Goal: Task Accomplishment & Management: Manage account settings

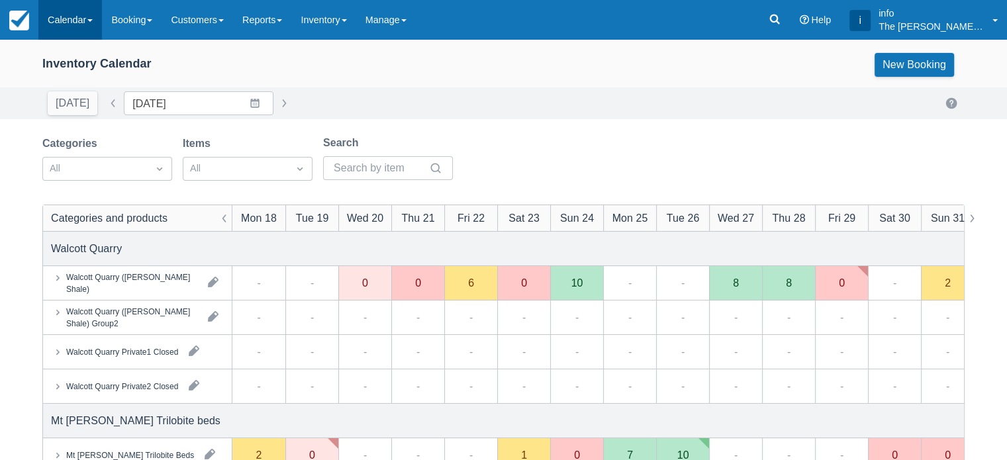
click at [87, 25] on link "Calendar" at bounding box center [70, 20] width 64 height 40
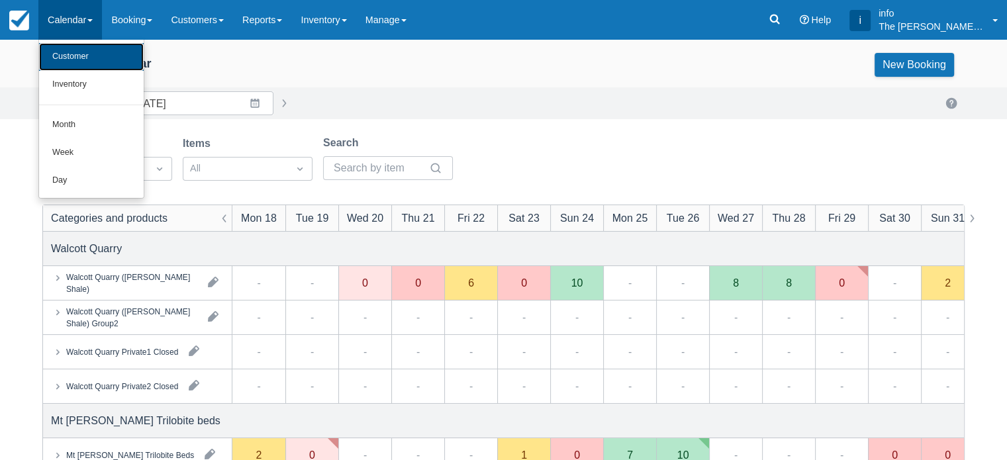
click at [90, 60] on link "Customer" at bounding box center [91, 57] width 105 height 28
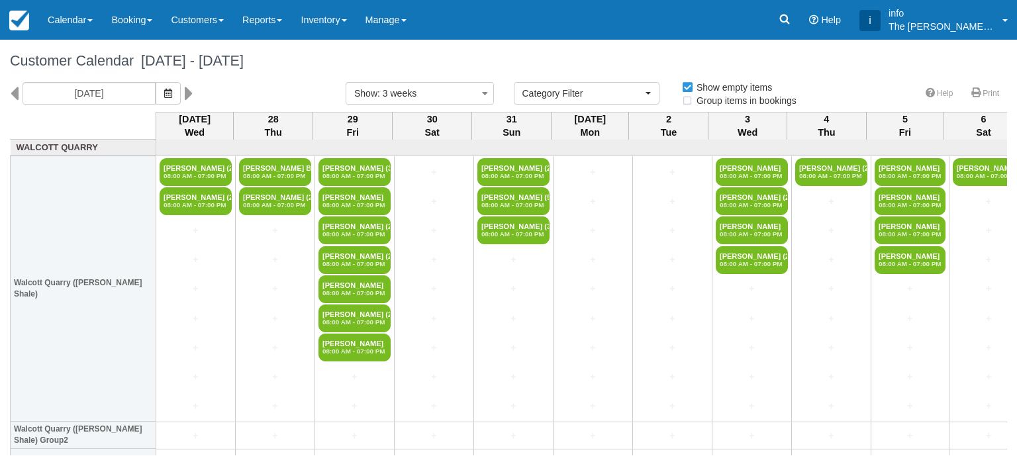
select select
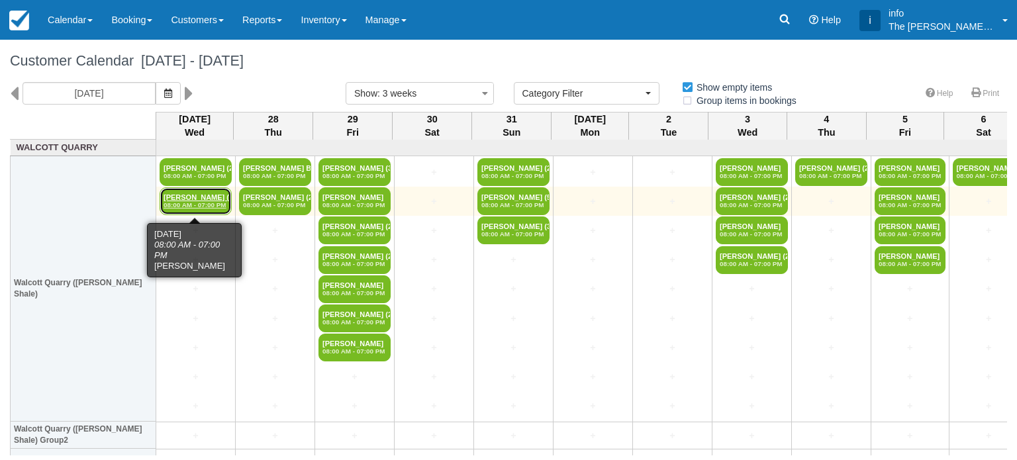
click at [193, 200] on link "[PERSON_NAME] (2) 08:00 AM - 07:00 PM" at bounding box center [196, 201] width 72 height 28
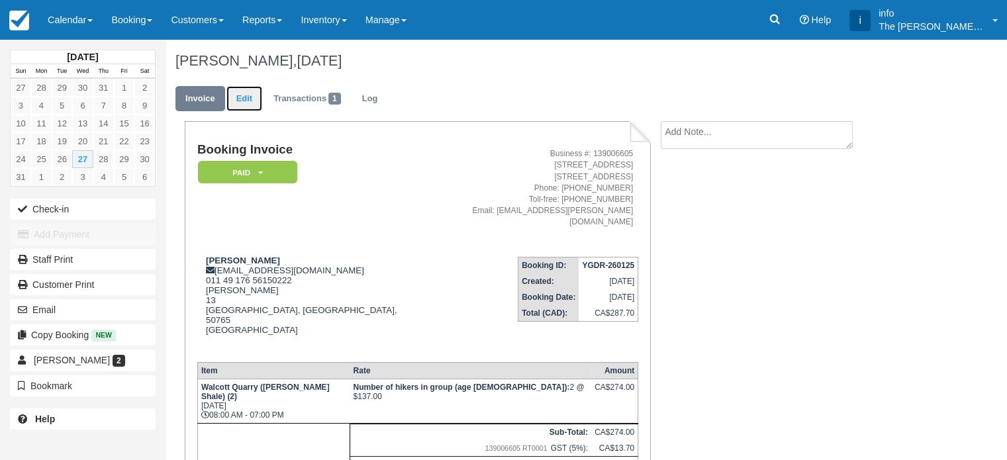
click at [249, 100] on link "Edit" at bounding box center [245, 99] width 36 height 26
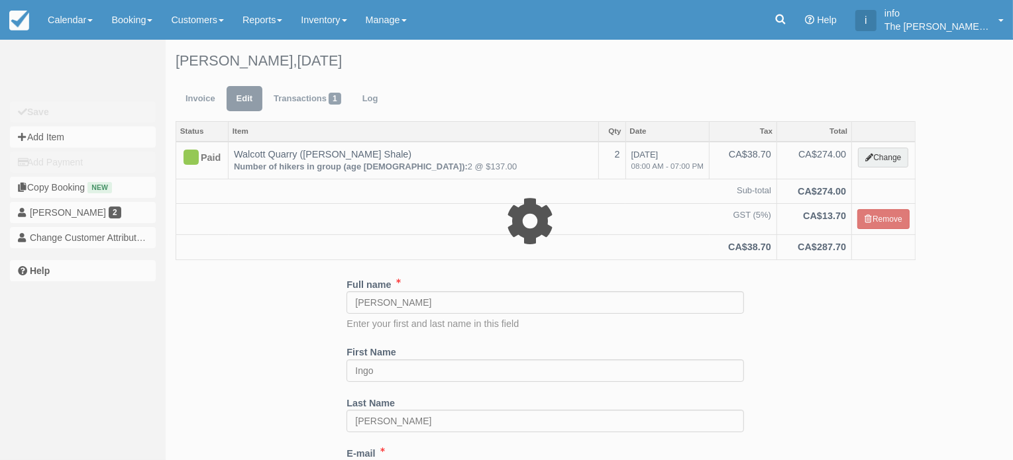
type input "274.00"
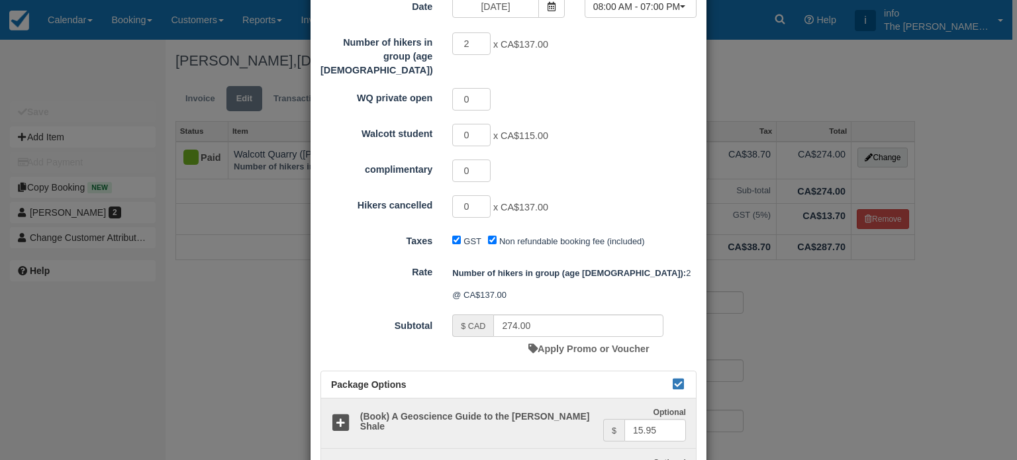
scroll to position [265, 0]
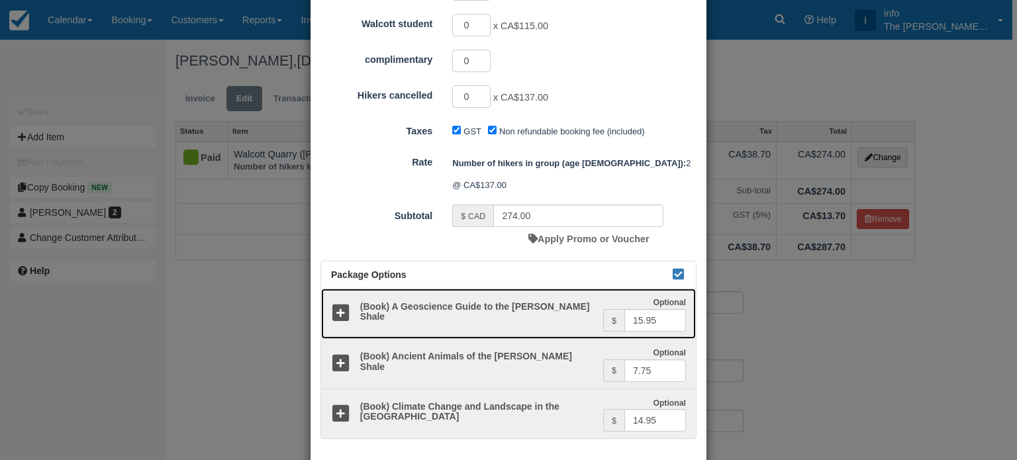
click at [342, 304] on icon at bounding box center [340, 313] width 19 height 19
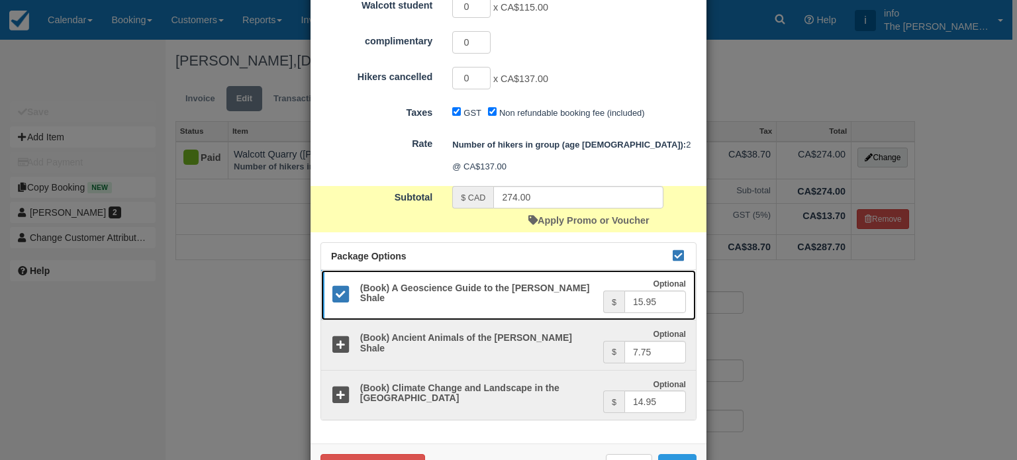
scroll to position [293, 0]
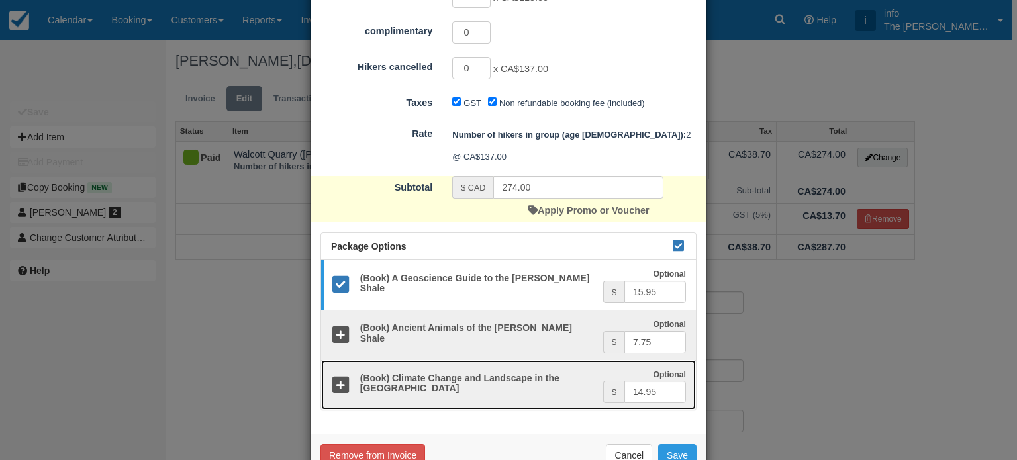
click at [338, 376] on icon at bounding box center [340, 385] width 19 height 19
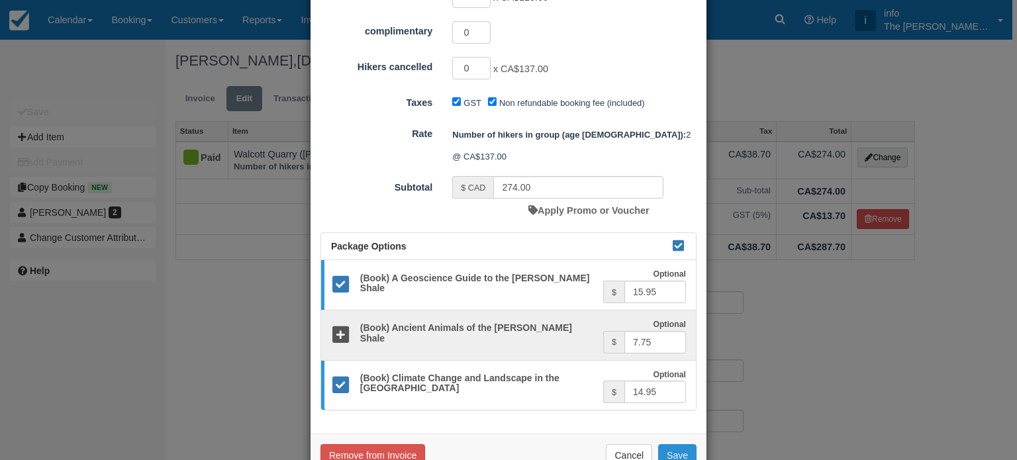
click at [673, 444] on button "Save" at bounding box center [677, 455] width 38 height 23
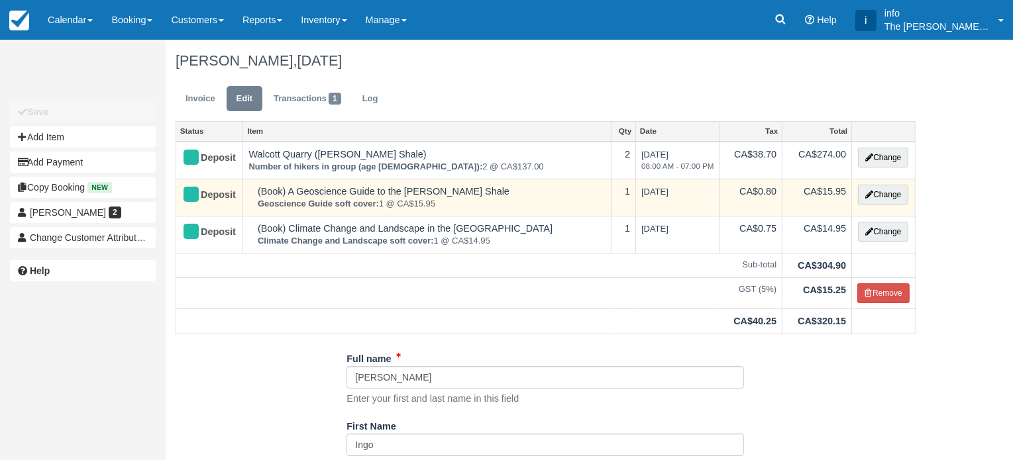
click at [630, 193] on td "1" at bounding box center [623, 197] width 25 height 37
click at [885, 197] on button "Change" at bounding box center [883, 195] width 50 height 20
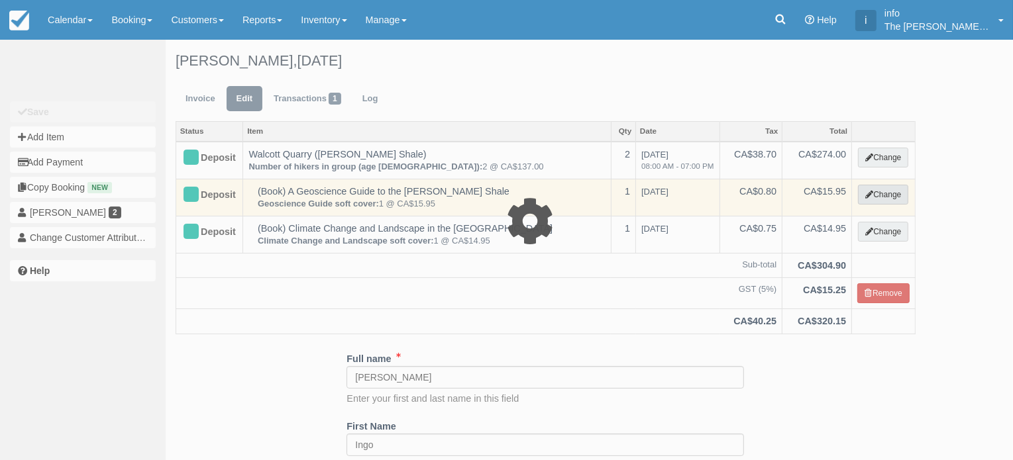
select select "17"
type input "15.95"
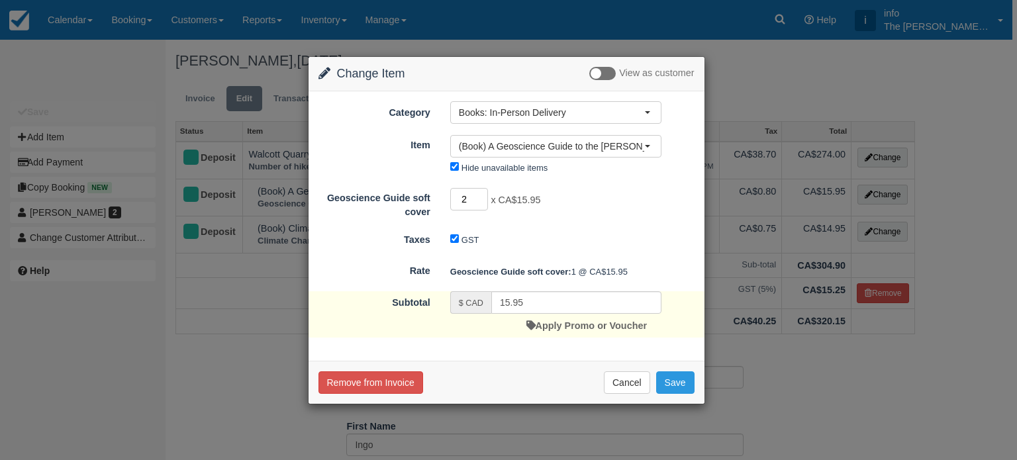
type input "2"
click at [481, 195] on input "2" at bounding box center [469, 199] width 38 height 23
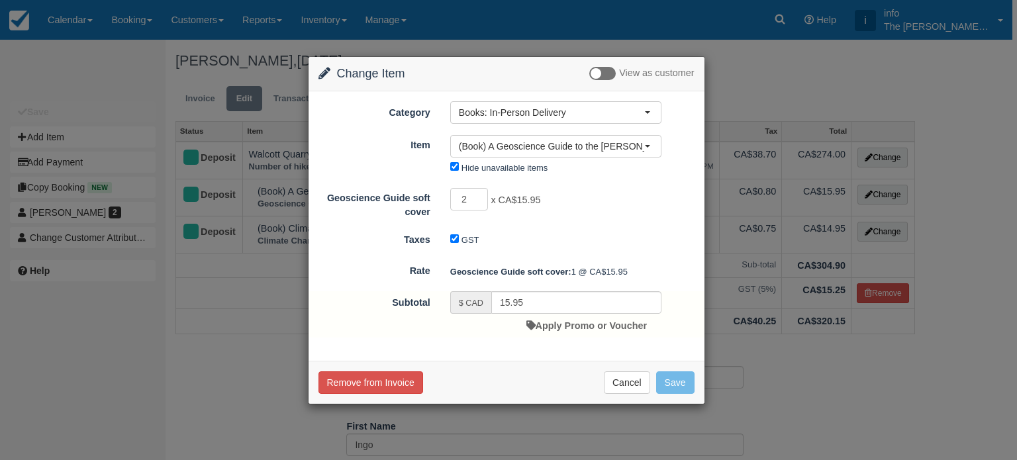
type input "31.90"
click at [668, 381] on button "Save" at bounding box center [675, 383] width 38 height 23
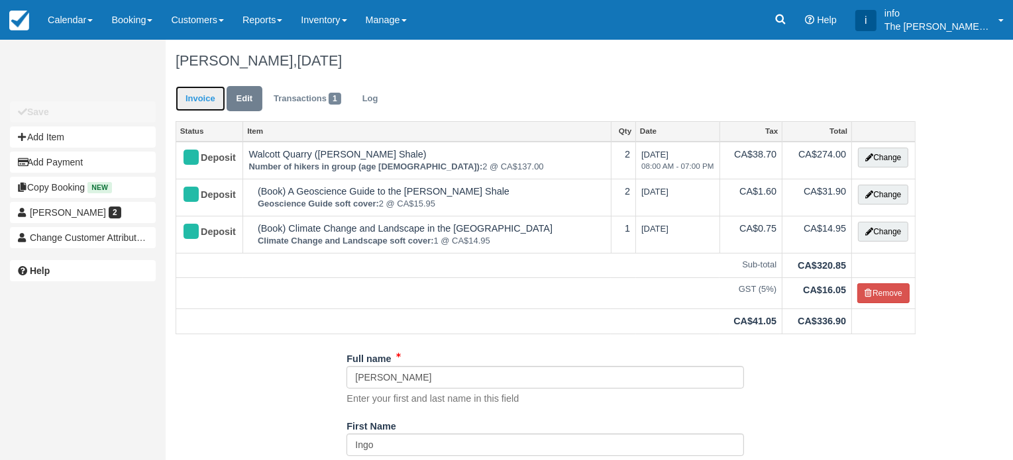
click at [203, 101] on link "Invoice" at bounding box center [201, 99] width 50 height 26
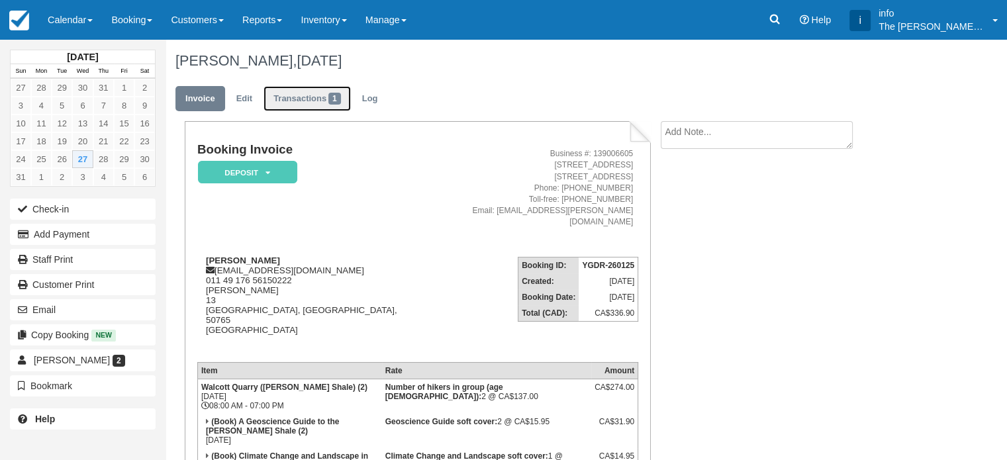
click at [296, 99] on link "Transactions 1" at bounding box center [307, 99] width 87 height 26
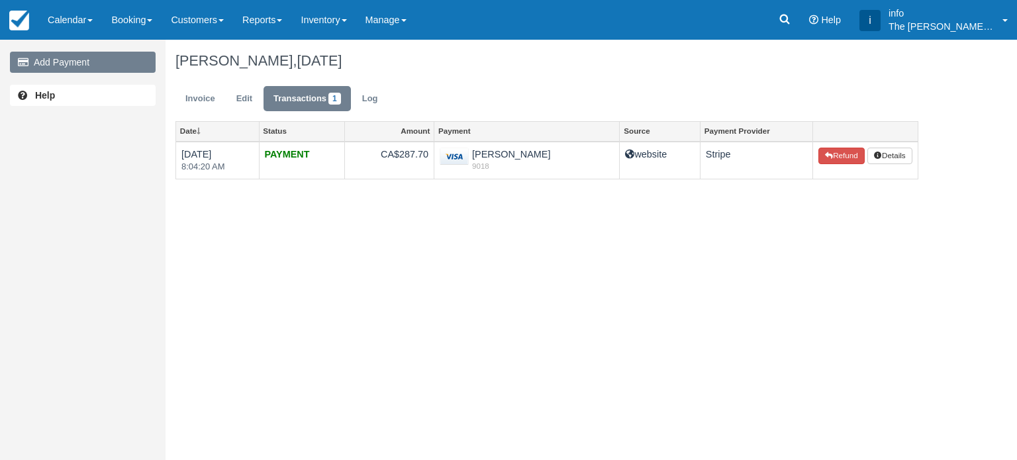
click at [76, 57] on link "Add Payment" at bounding box center [83, 62] width 146 height 21
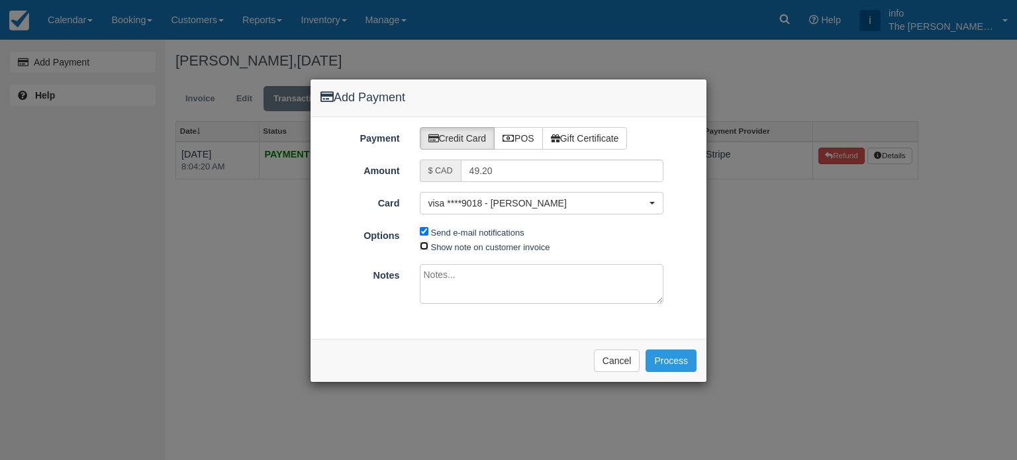
click at [420, 245] on input "Show note on customer invoice" at bounding box center [424, 246] width 9 height 9
checkbox input "true"
click at [607, 360] on button "Cancel" at bounding box center [617, 361] width 46 height 23
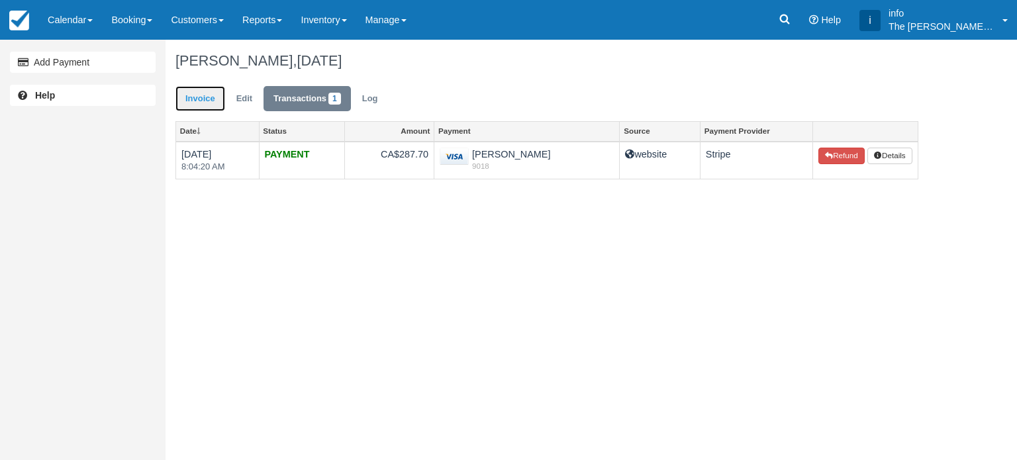
click at [208, 97] on link "Invoice" at bounding box center [201, 99] width 50 height 26
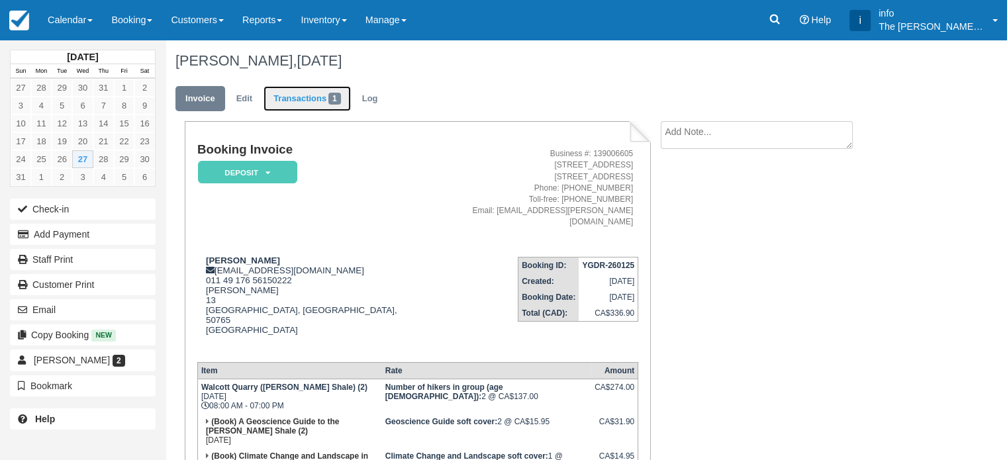
click at [289, 104] on link "Transactions 1" at bounding box center [307, 99] width 87 height 26
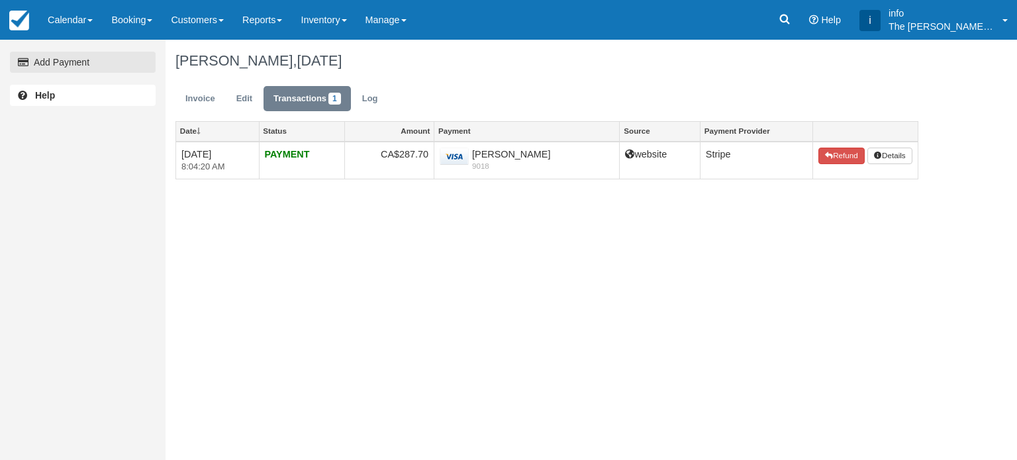
click at [95, 63] on link "Add Payment" at bounding box center [83, 62] width 146 height 21
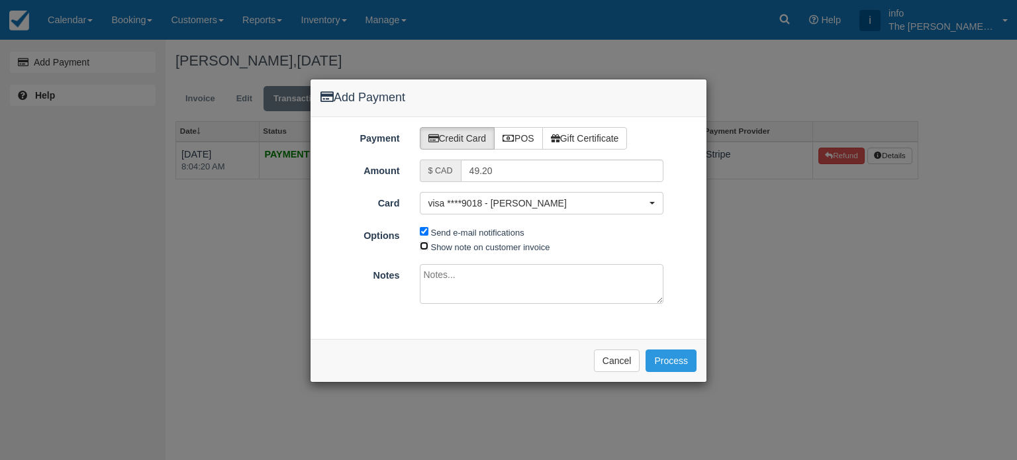
click at [421, 246] on input "Show note on customer invoice" at bounding box center [424, 246] width 9 height 9
checkbox input "true"
click at [658, 360] on button "Process" at bounding box center [671, 361] width 51 height 23
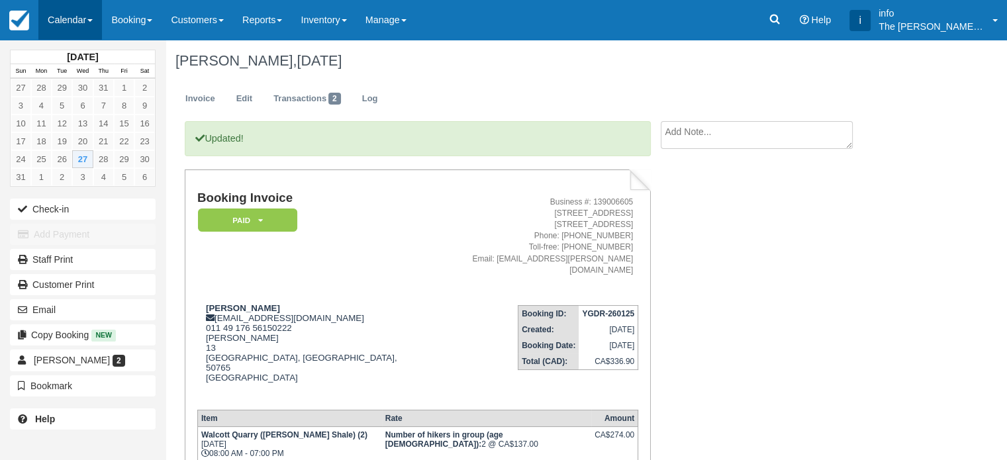
click at [80, 15] on link "Calendar" at bounding box center [70, 20] width 64 height 40
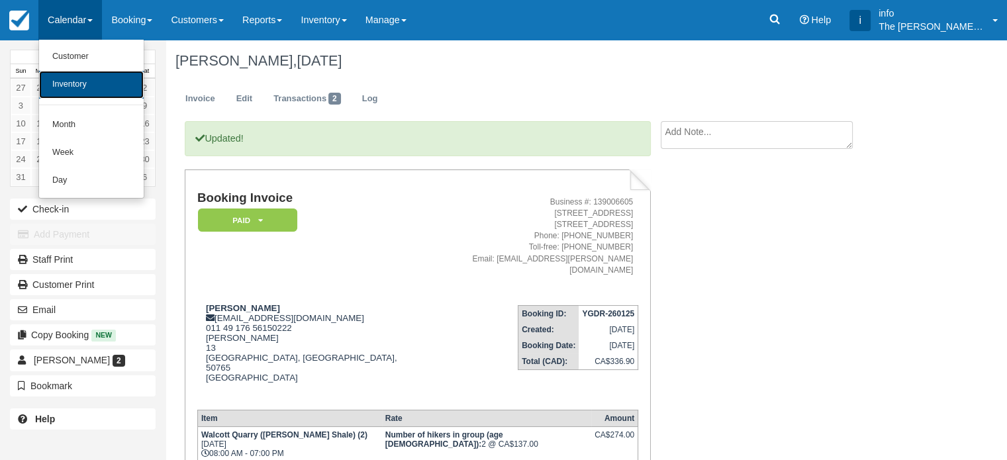
click at [78, 85] on link "Inventory" at bounding box center [91, 85] width 105 height 28
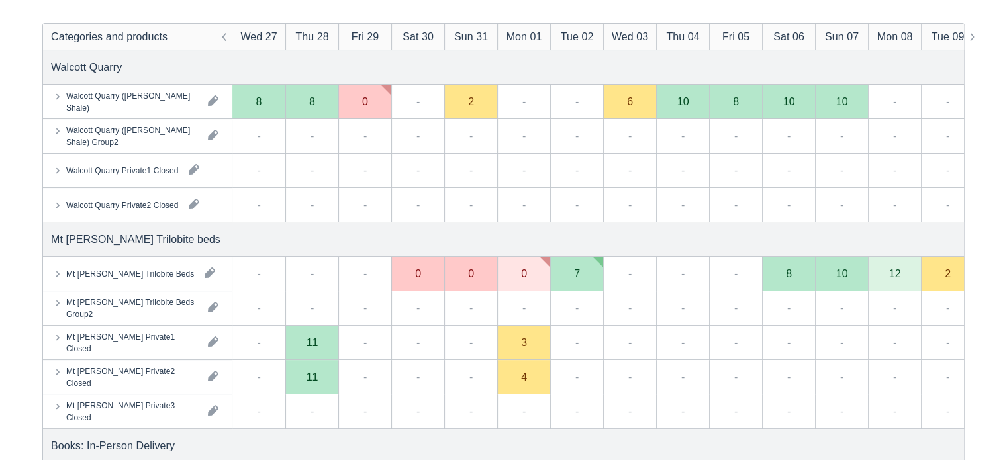
scroll to position [199, 0]
